Goal: Information Seeking & Learning: Learn about a topic

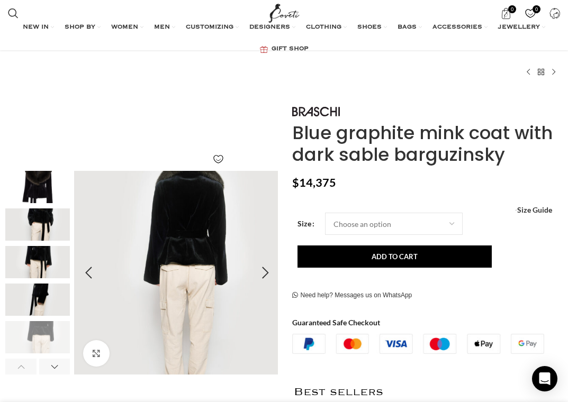
scroll to position [0, 1345]
click at [218, 235] on img "5 / 8" at bounding box center [176, 273] width 204 height 204
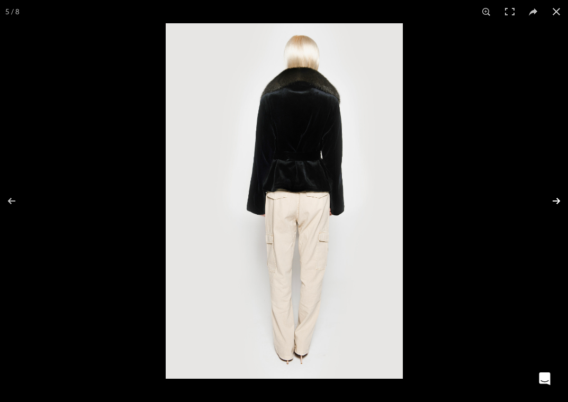
click at [546, 188] on button at bounding box center [549, 201] width 37 height 53
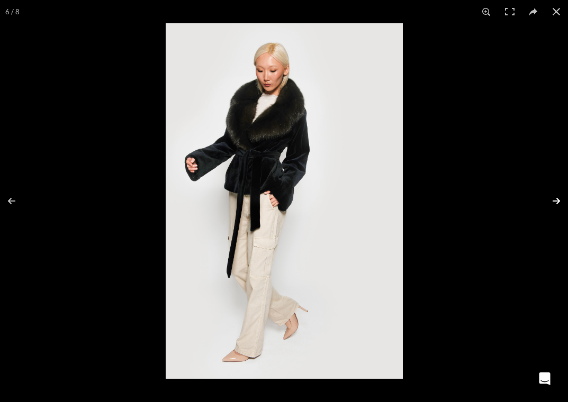
click at [551, 196] on button at bounding box center [549, 201] width 37 height 53
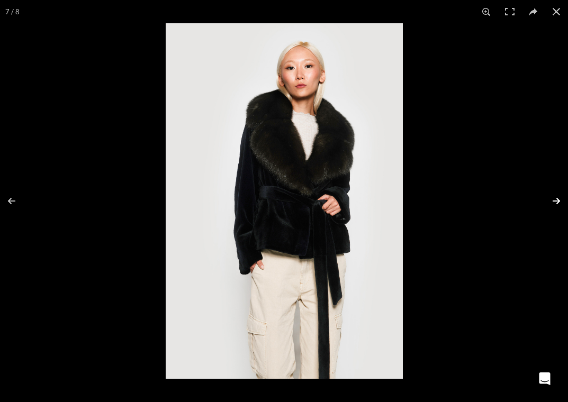
click at [551, 196] on button at bounding box center [549, 201] width 37 height 53
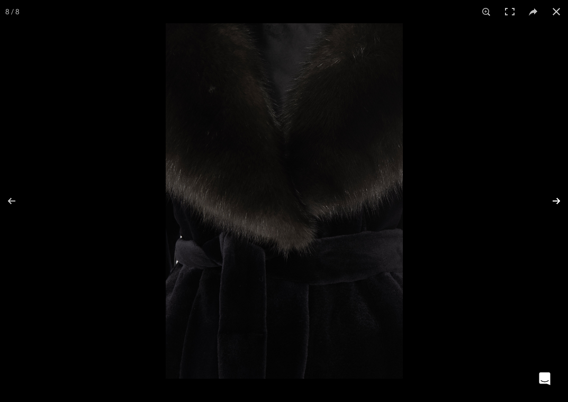
click at [551, 196] on button at bounding box center [549, 201] width 37 height 53
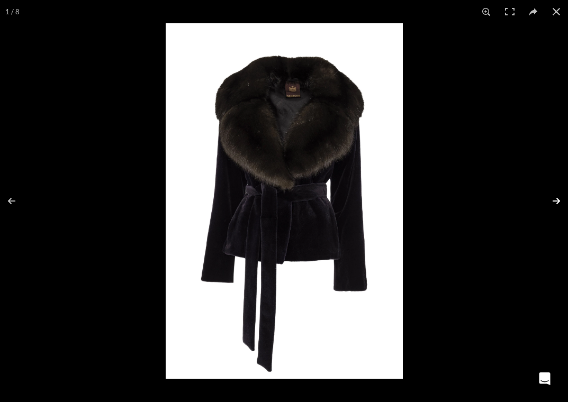
click at [551, 196] on button at bounding box center [549, 201] width 37 height 53
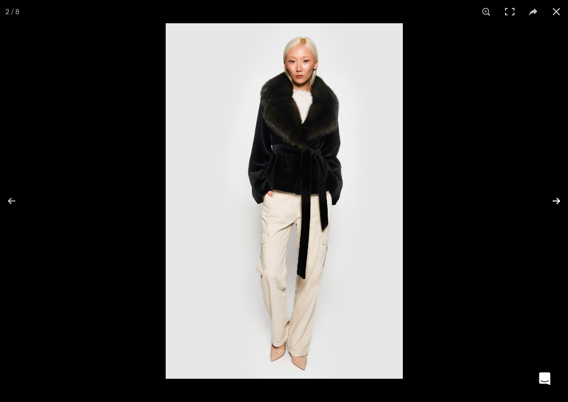
click at [551, 196] on button at bounding box center [549, 201] width 37 height 53
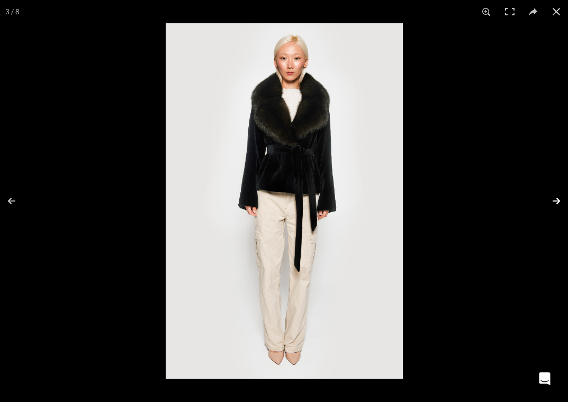
click at [551, 196] on button at bounding box center [549, 201] width 37 height 53
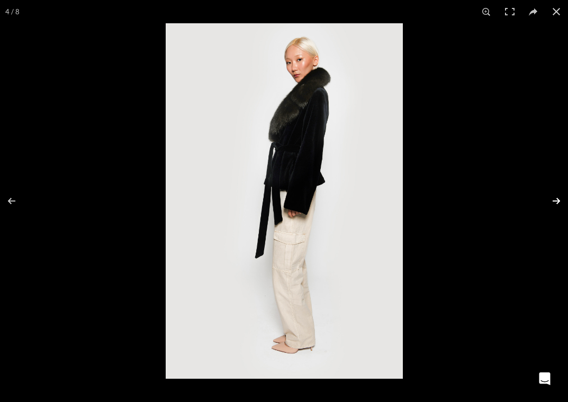
click at [551, 196] on button at bounding box center [549, 201] width 37 height 53
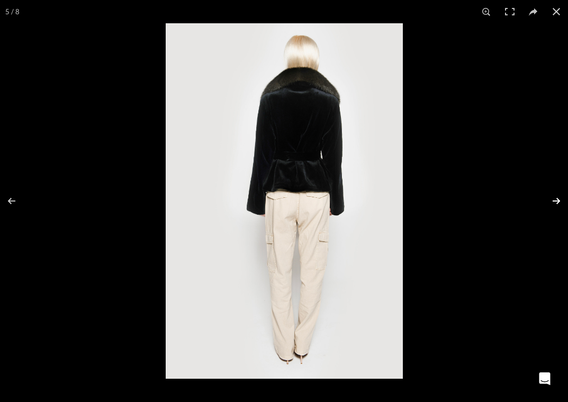
click at [551, 196] on button at bounding box center [549, 201] width 37 height 53
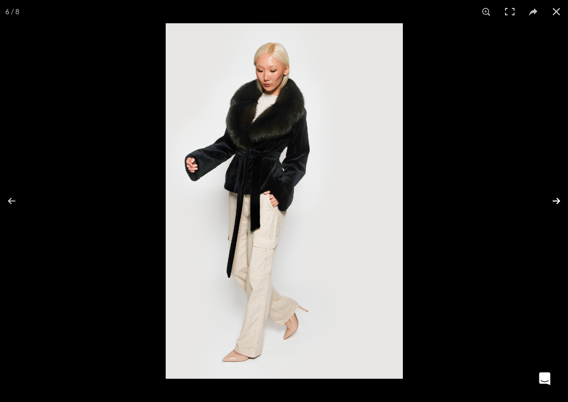
click at [551, 196] on button at bounding box center [549, 201] width 37 height 53
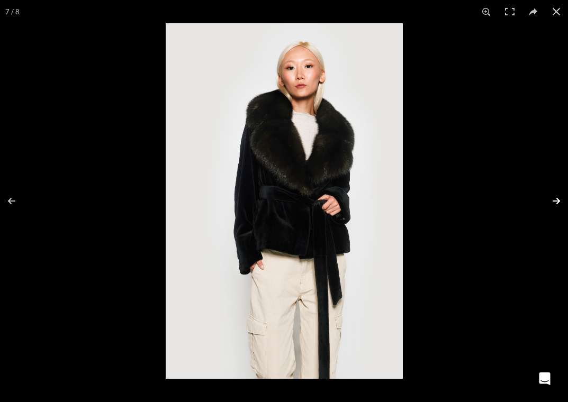
click at [551, 196] on button at bounding box center [549, 201] width 37 height 53
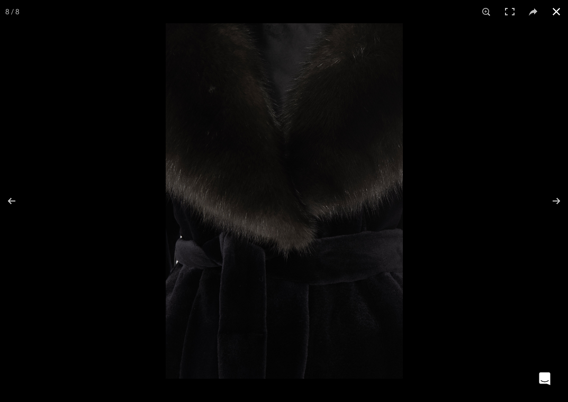
click at [510, 167] on div at bounding box center [450, 224] width 568 height 402
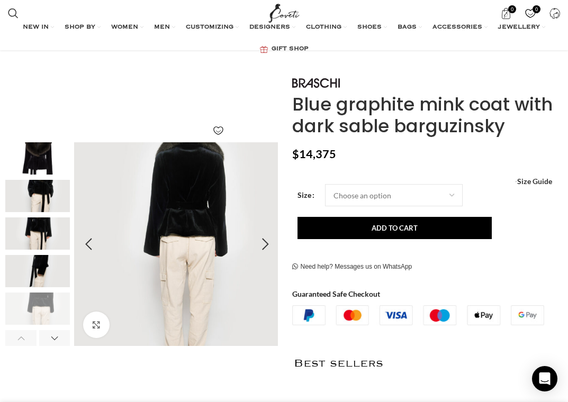
scroll to position [106, 0]
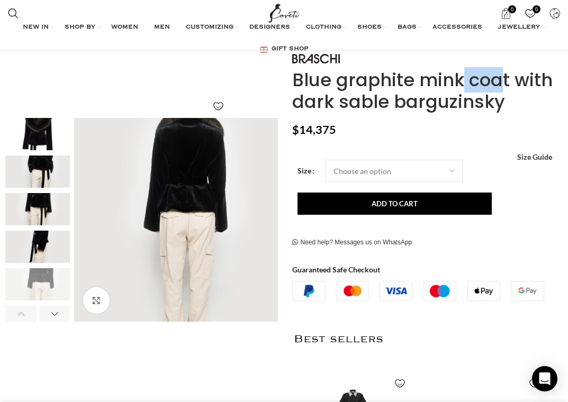
drag, startPoint x: 460, startPoint y: 79, endPoint x: 417, endPoint y: 81, distance: 42.9
click at [417, 81] on h1 "Blue graphite mink coat with dark sable barguzinsky" at bounding box center [426, 90] width 268 height 43
copy h1 "mink"
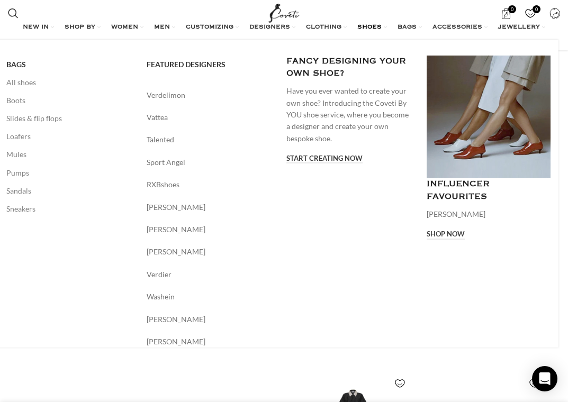
scroll to position [0, 1712]
